Goal: Task Accomplishment & Management: Use online tool/utility

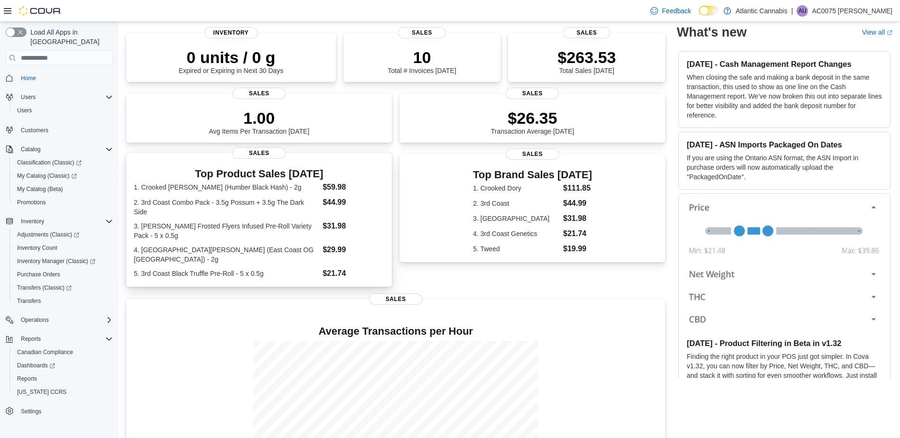
scroll to position [134, 0]
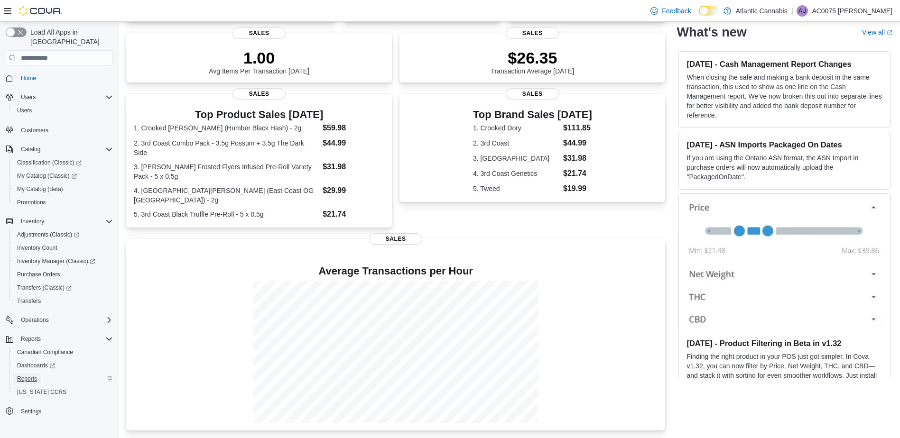
click at [35, 375] on span "Reports" at bounding box center [27, 379] width 20 height 8
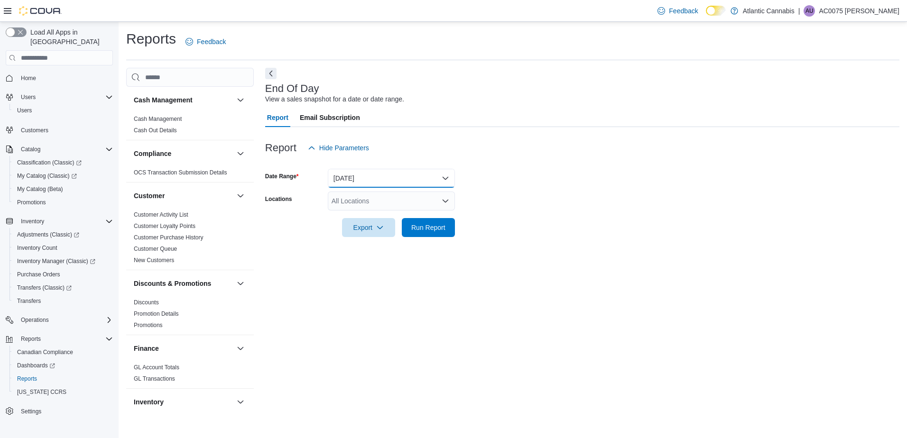
click at [360, 172] on button "Today" at bounding box center [391, 178] width 127 height 19
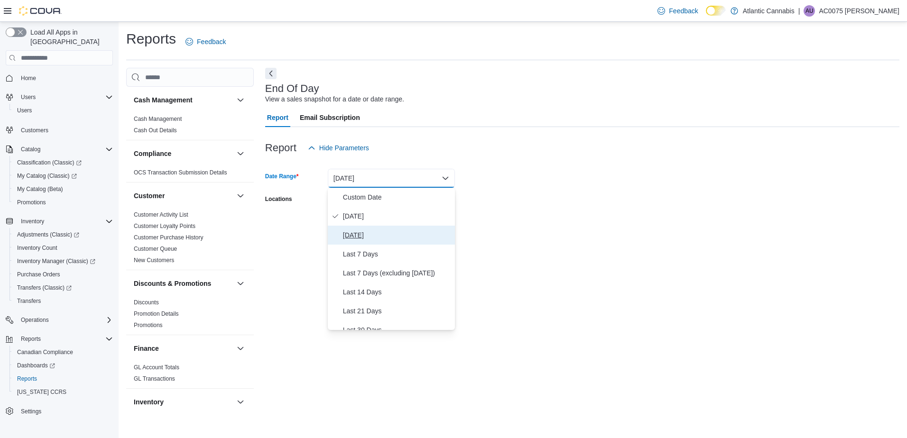
click at [373, 234] on span "Yesterday" at bounding box center [397, 235] width 108 height 11
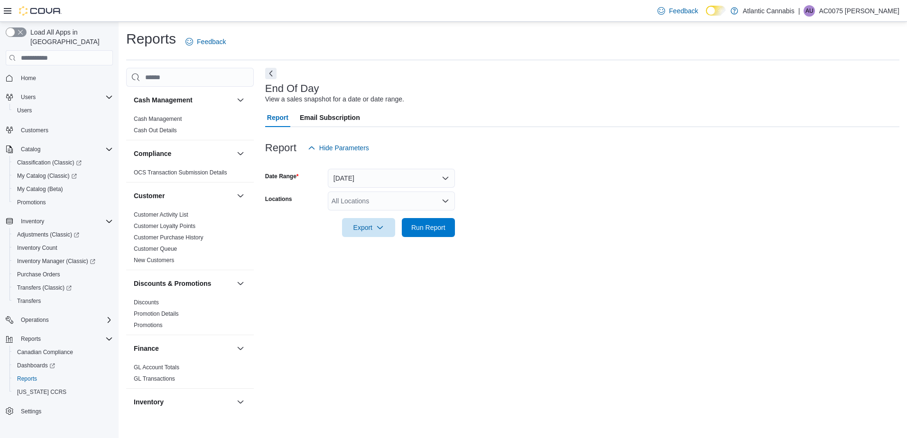
click at [374, 191] on form "Date Range Yesterday Locations All Locations Export Run Report" at bounding box center [582, 198] width 634 height 80
click at [376, 209] on div "All Locations" at bounding box center [391, 201] width 127 height 19
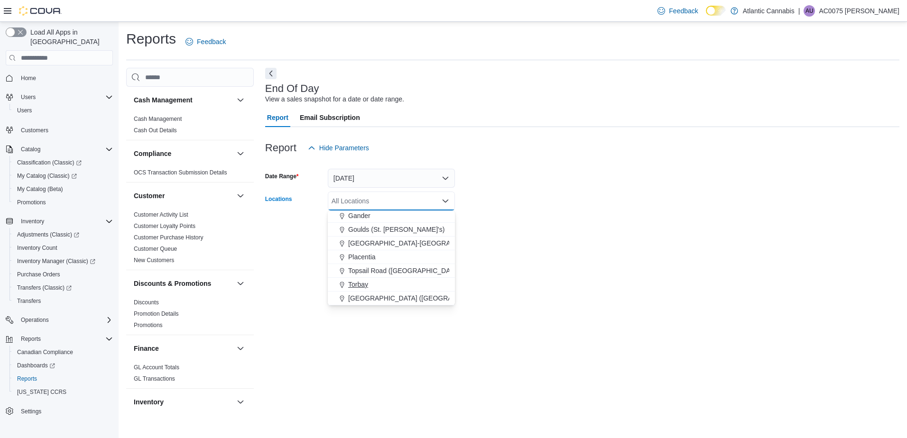
click at [362, 285] on span "Torbay" at bounding box center [358, 284] width 20 height 9
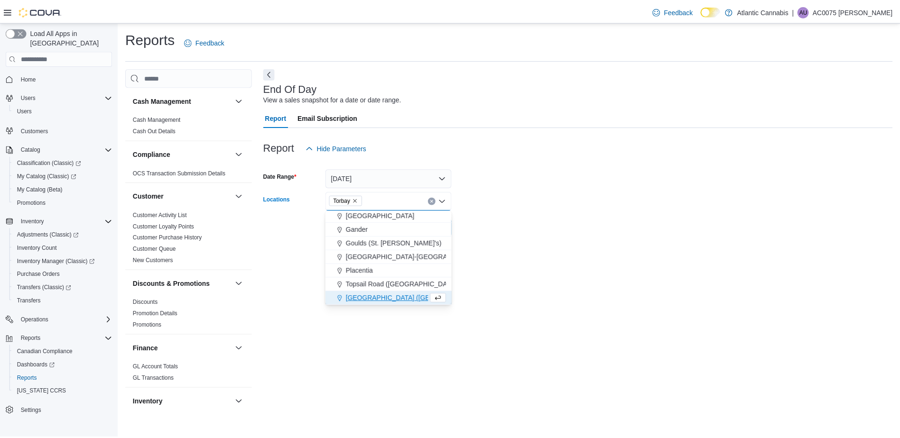
scroll to position [43, 0]
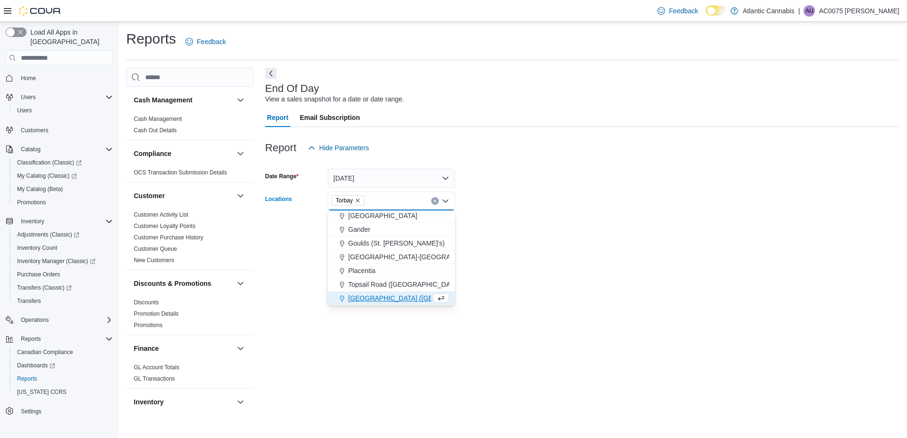
drag, startPoint x: 550, startPoint y: 269, endPoint x: 482, endPoint y: 250, distance: 70.6
click at [547, 269] on div "End Of Day View a sales snapshot for a date or date range. Report Email Subscri…" at bounding box center [582, 242] width 634 height 348
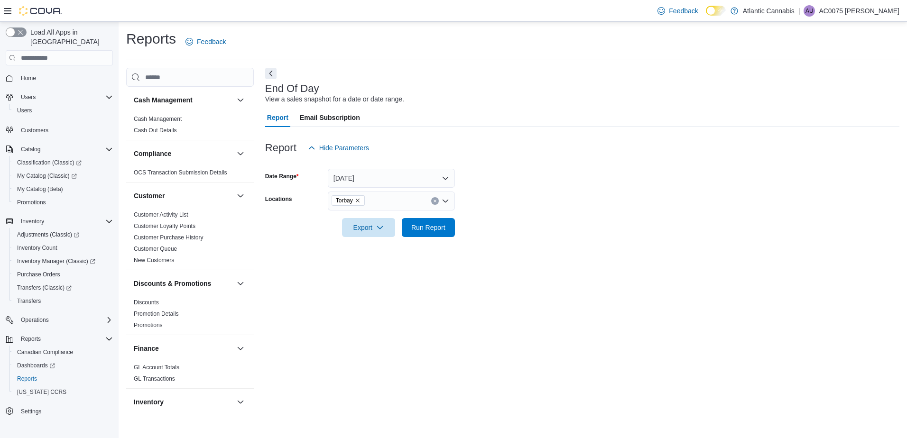
click at [428, 217] on div at bounding box center [582, 215] width 634 height 8
click at [428, 223] on span "Run Report" at bounding box center [429, 227] width 42 height 19
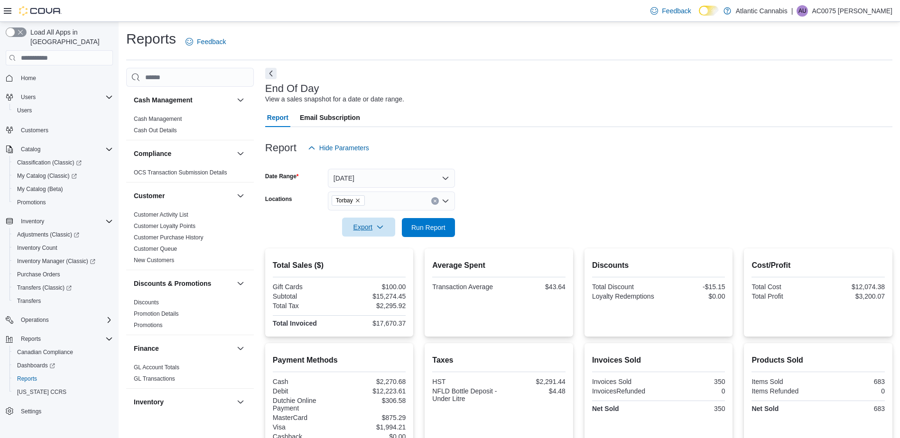
click at [354, 229] on span "Export" at bounding box center [369, 227] width 42 height 19
click at [377, 263] on span "Export to Pdf" at bounding box center [370, 266] width 43 height 8
